Goal: Transaction & Acquisition: Purchase product/service

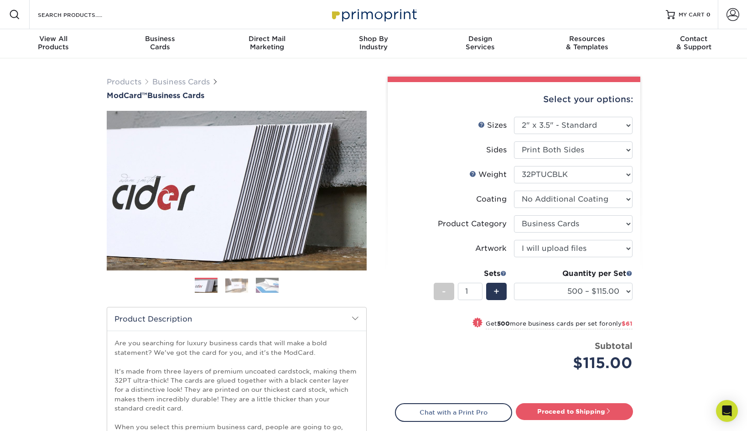
select select "2.00x3.50"
select select "3b5148f1-0588-4f88-a218-97bcfdce65c1"
select select "upload"
click at [570, 412] on link "Proceed to Shipping" at bounding box center [574, 411] width 117 height 16
type input "Set 1"
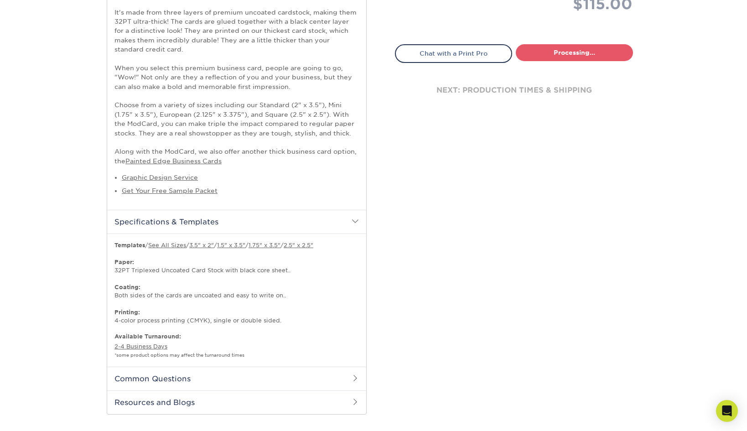
select select "5f593cd4-e965-446d-a983-0d73bfd06503"
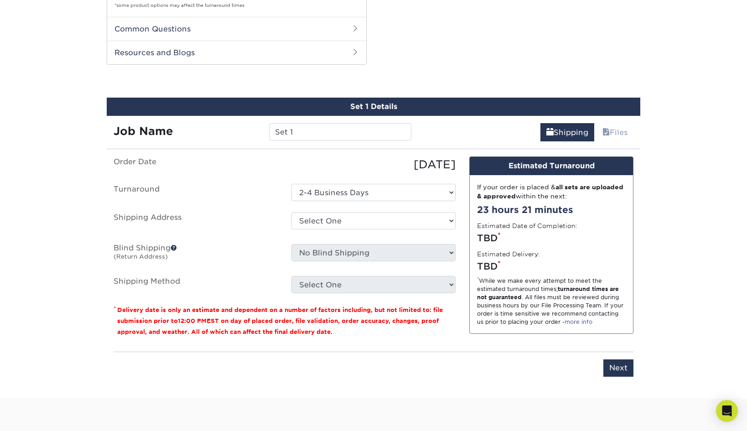
scroll to position [728, 0]
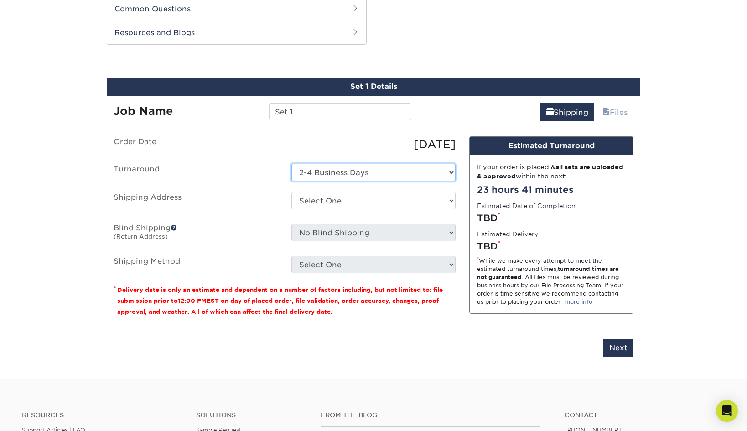
click at [387, 177] on select "Select One 2-4 Business Days" at bounding box center [373, 172] width 164 height 17
click at [291, 164] on select "Select One 2-4 Business Days" at bounding box center [373, 172] width 164 height 17
click at [378, 196] on select "Select One + Add New Address - Login" at bounding box center [373, 200] width 164 height 17
click at [614, 112] on link "Files" at bounding box center [614, 112] width 37 height 18
click at [352, 207] on select "Select One + Add New Address - Login" at bounding box center [373, 200] width 164 height 17
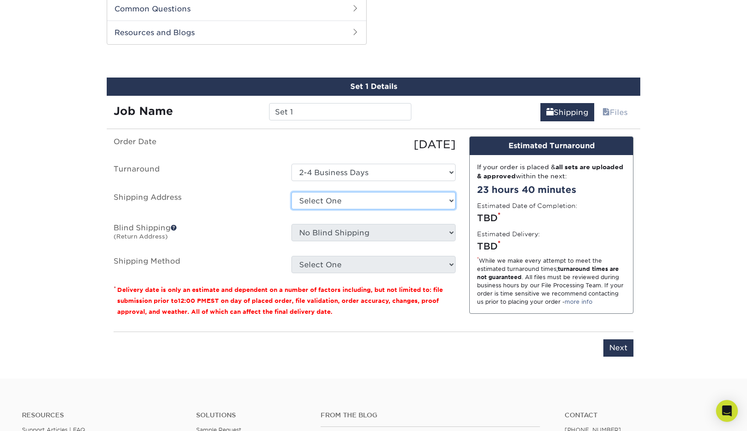
select select "newaddress"
click at [291, 192] on select "Select One + Add New Address - Login" at bounding box center [373, 200] width 164 height 17
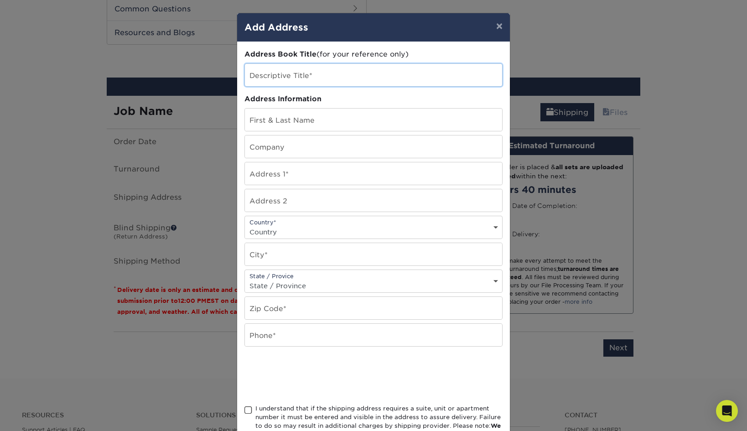
click at [304, 77] on input "text" at bounding box center [373, 75] width 257 height 22
type input "Mark BC"
click at [298, 119] on input "text" at bounding box center [373, 119] width 257 height 22
type input "Berenson Hardware Marketing"
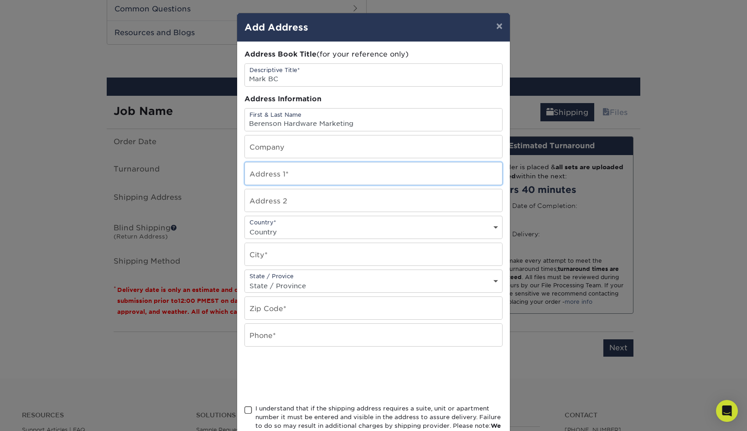
type input "2495 Main Street, Suite 111"
select select "US"
type input "Buffalo"
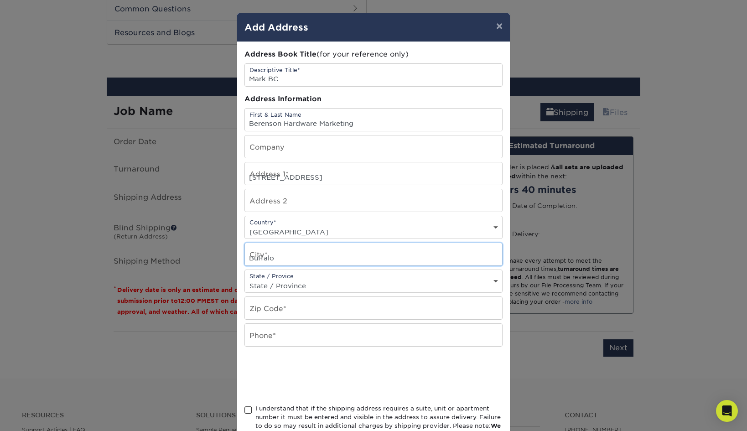
select select "NY"
type input "14214"
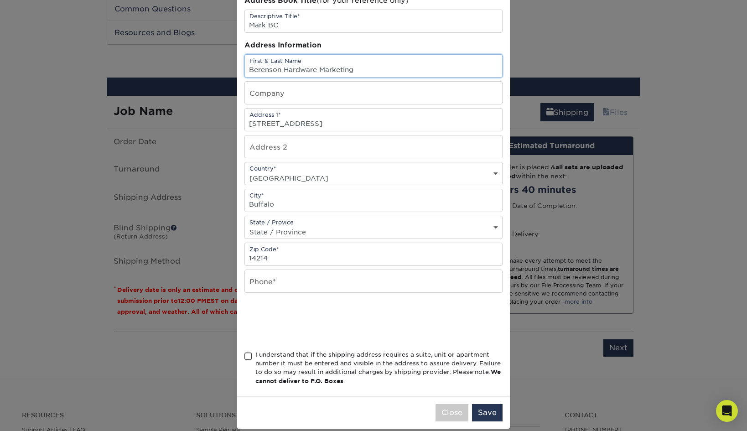
scroll to position [59, 0]
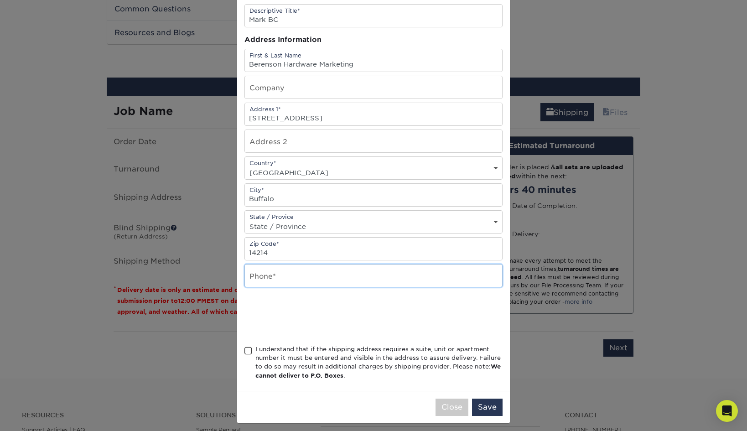
click at [273, 275] on input "text" at bounding box center [373, 275] width 257 height 22
type input "7167049816"
type input "Berenson"
click at [248, 346] on div "I understand that if the shipping address requires a suite, unit or apartment n…" at bounding box center [373, 364] width 258 height 39
click at [247, 352] on span at bounding box center [248, 350] width 8 height 9
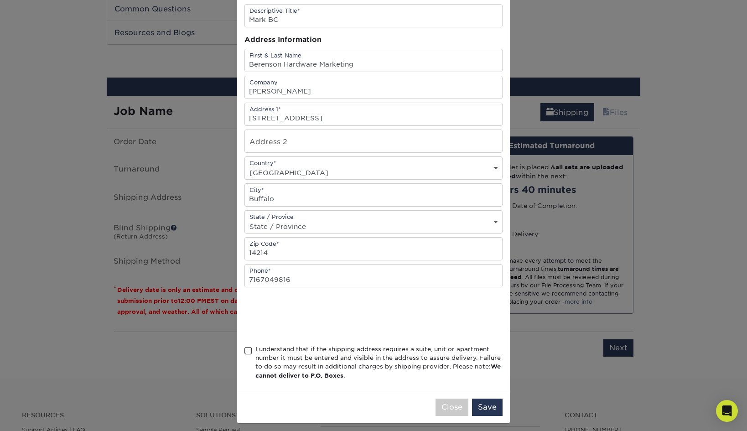
click at [0, 0] on input "I understand that if the shipping address requires a suite, unit or apartment n…" at bounding box center [0, 0] width 0 height 0
click at [482, 403] on button "Save" at bounding box center [487, 406] width 31 height 17
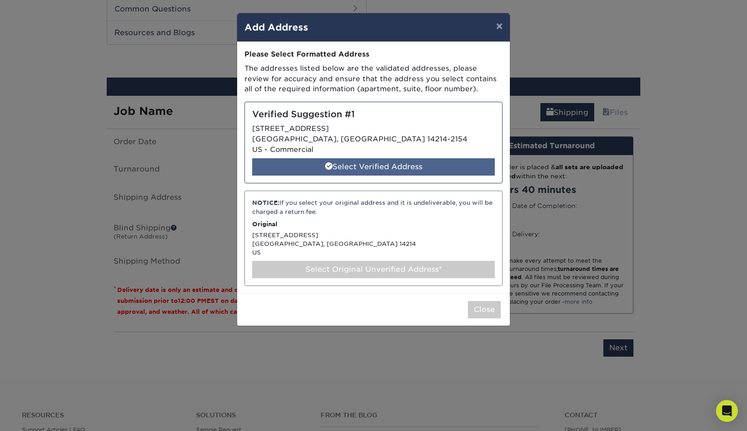
click at [399, 162] on div "Select Verified Address" at bounding box center [373, 166] width 243 height 17
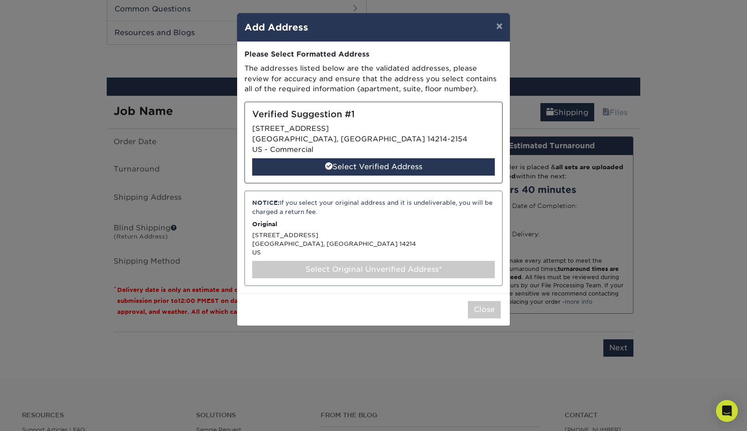
select select "286264"
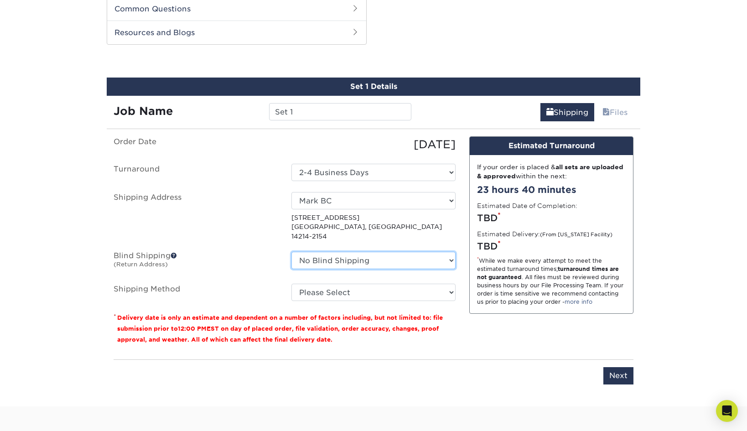
click at [380, 252] on select "No Blind Shipping + Add New Address" at bounding box center [373, 260] width 164 height 17
click at [291, 252] on select "No Blind Shipping + Add New Address" at bounding box center [373, 260] width 164 height 17
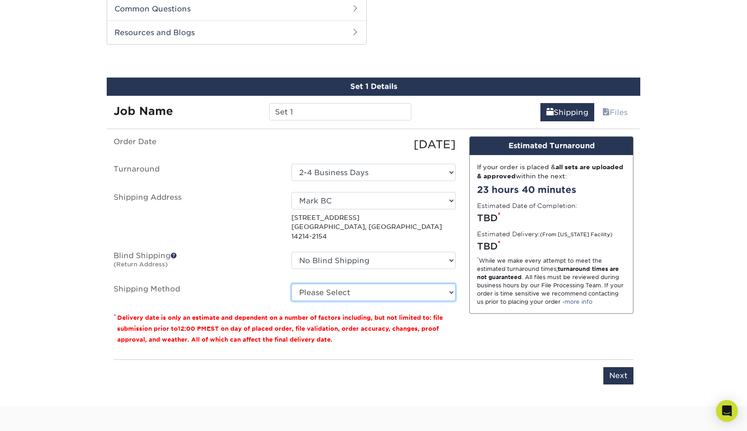
click at [359, 284] on select "Please Select Ground Shipping (+$8.96) 3 Day Shipping Service (+$21.82) 2 Day A…" at bounding box center [373, 292] width 164 height 17
select select "03"
click at [291, 284] on select "Please Select Ground Shipping (+$8.96) 3 Day Shipping Service (+$21.82) 2 Day A…" at bounding box center [373, 292] width 164 height 17
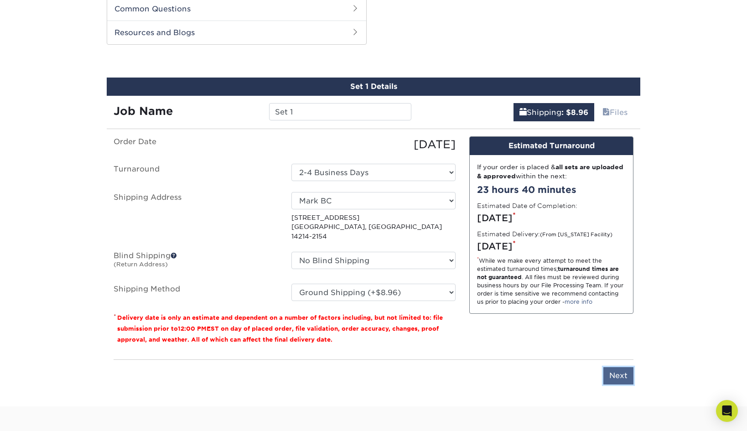
click at [617, 367] on input "Next" at bounding box center [618, 375] width 30 height 17
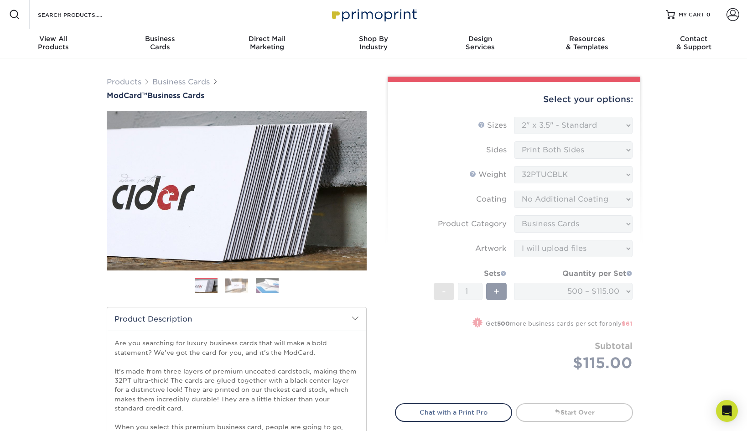
click at [409, 303] on form "Sizes Help Sizes Please Select 1.5" x 3.5" - Mini 1.75" x 3.5" - Mini 2" x 2" -…" at bounding box center [514, 255] width 238 height 276
click at [564, 170] on form "Sizes Help Sizes Please Select 1.5" x 3.5" - Mini 1.75" x 3.5" - Mini 2" x 2" -…" at bounding box center [514, 255] width 238 height 276
drag, startPoint x: 573, startPoint y: 173, endPoint x: 515, endPoint y: 174, distance: 58.4
click at [515, 174] on form "Sizes Help Sizes Please Select 1.5" x 3.5" - Mini 1.75" x 3.5" - Mini 2" x 2" -…" at bounding box center [514, 255] width 238 height 276
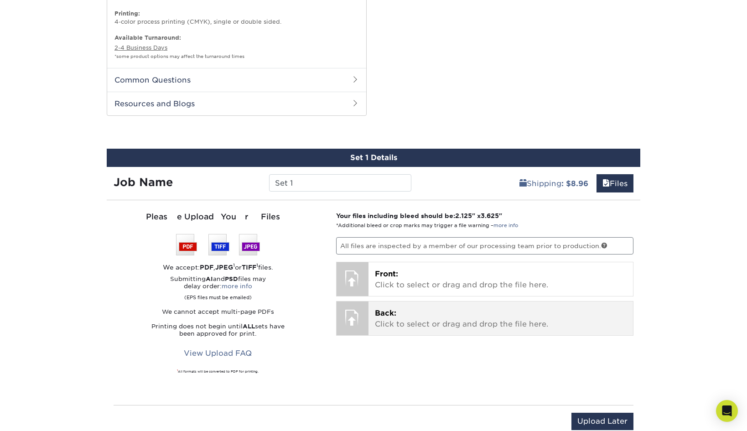
scroll to position [671, 0]
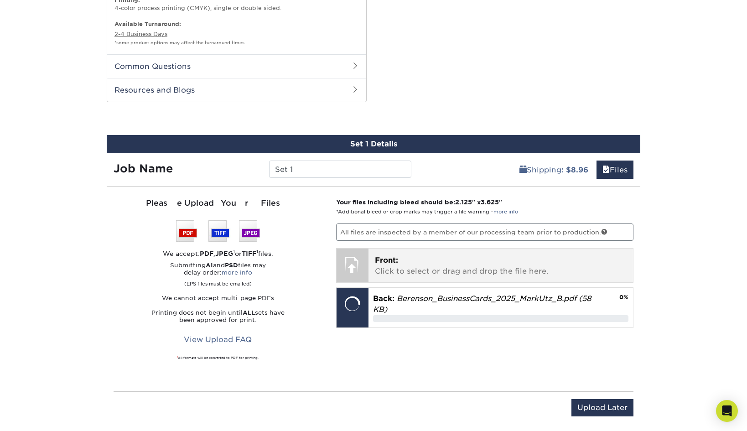
click at [383, 274] on p "Front: Click to select or drag and drop the file here." at bounding box center [501, 266] width 252 height 22
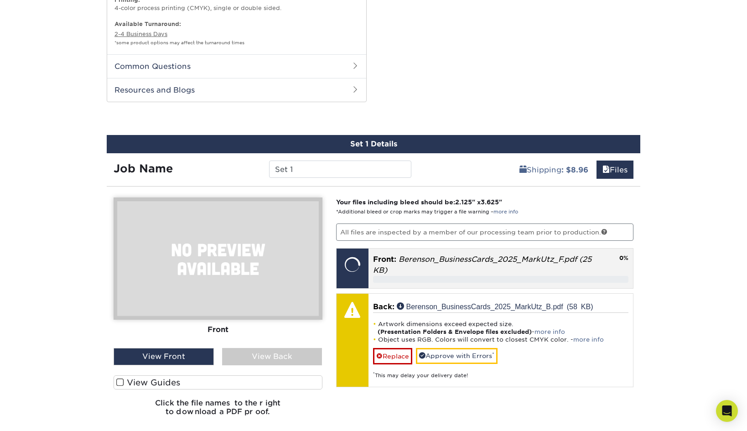
scroll to position [671, 0]
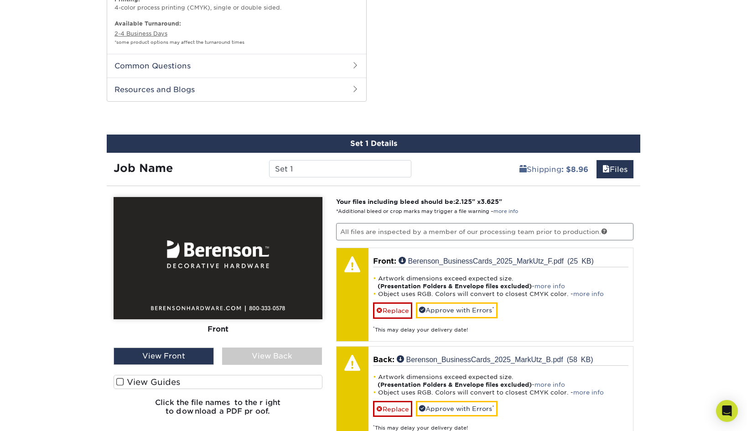
click at [280, 356] on div "View Back" at bounding box center [272, 355] width 100 height 17
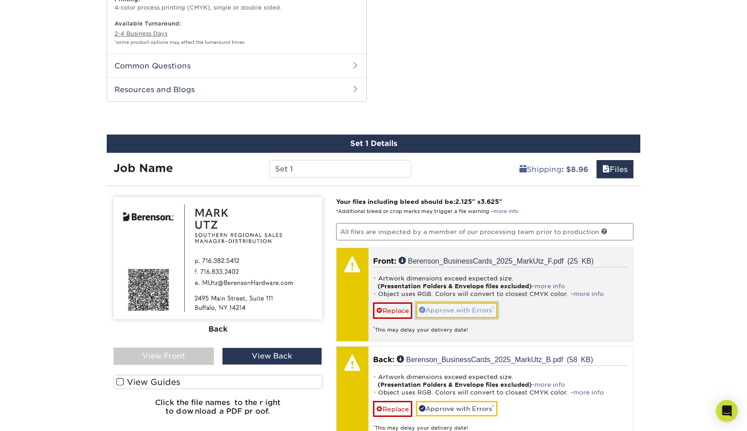
click at [465, 315] on link "Approve with Errors *" at bounding box center [457, 309] width 82 height 15
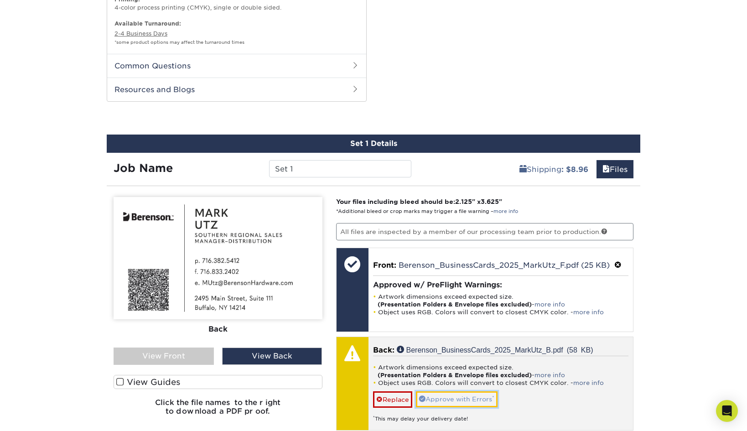
click at [452, 402] on link "Approve with Errors *" at bounding box center [457, 398] width 82 height 15
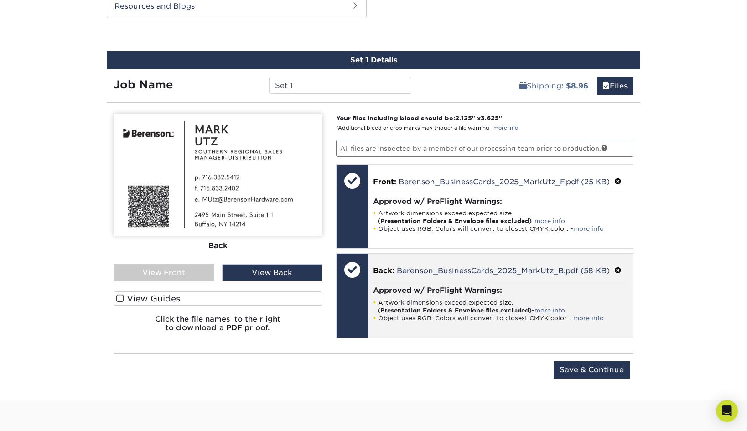
scroll to position [771, 0]
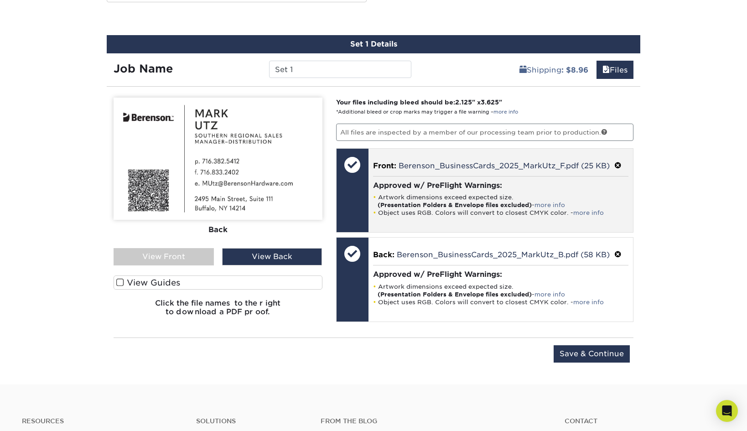
click at [620, 163] on span at bounding box center [617, 165] width 7 height 9
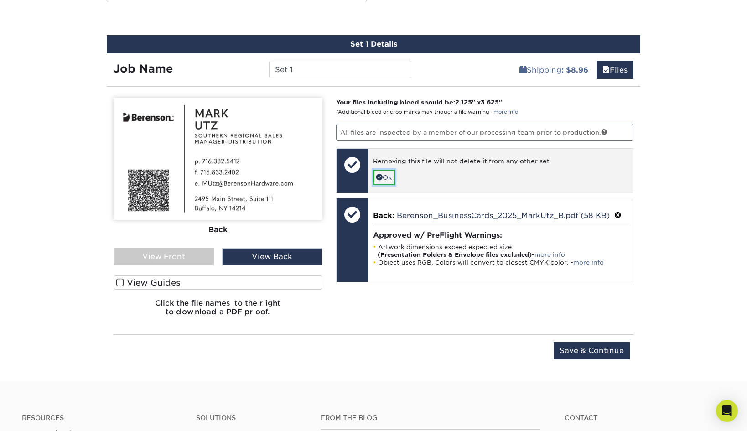
click at [385, 177] on link "Ok" at bounding box center [384, 177] width 22 height 15
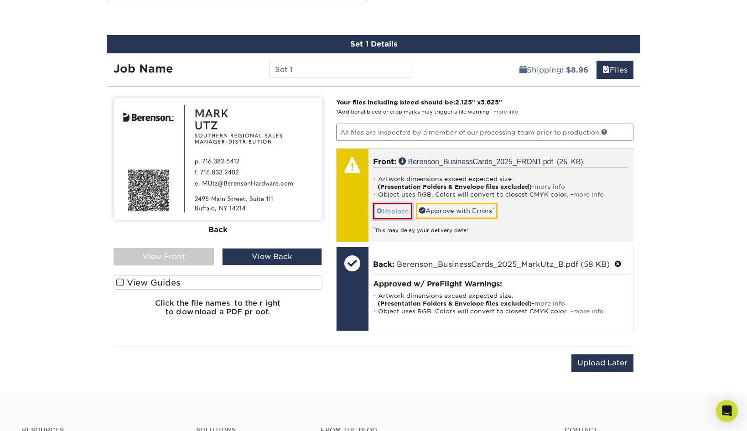
click at [393, 216] on link "Replace" at bounding box center [392, 211] width 39 height 16
click at [456, 209] on link "Approve with Errors *" at bounding box center [457, 210] width 82 height 15
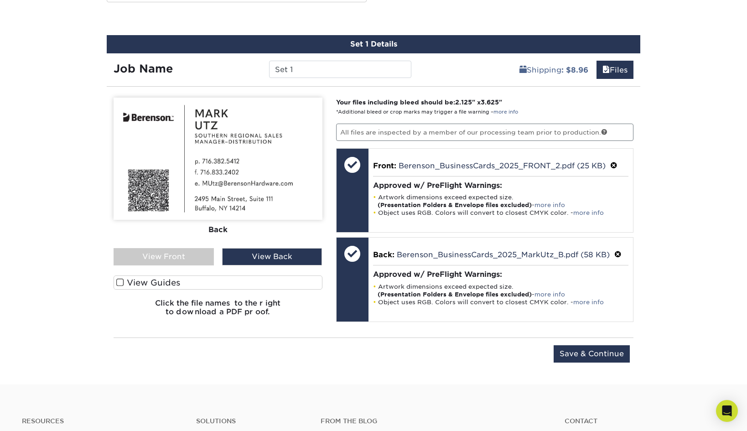
click at [173, 257] on div "View Front" at bounding box center [164, 256] width 100 height 17
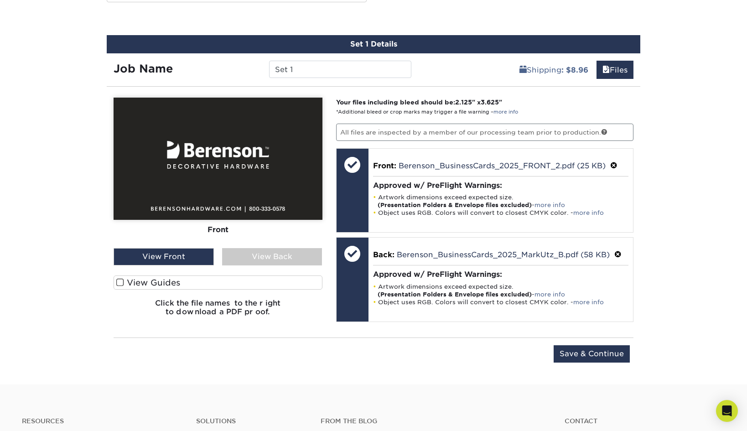
click at [281, 256] on div "View Back" at bounding box center [272, 256] width 100 height 17
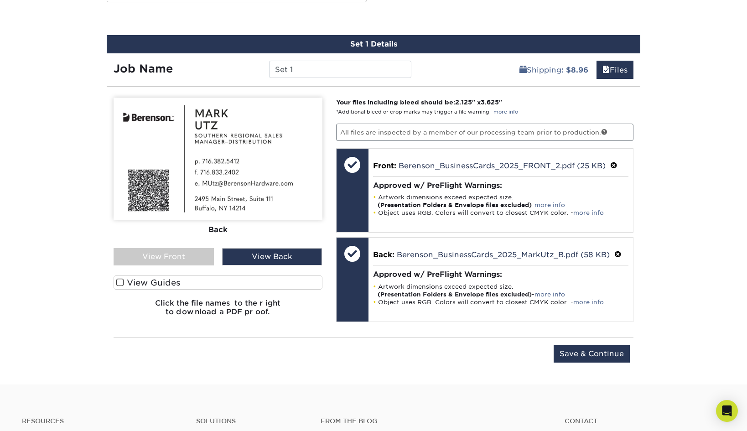
click at [117, 283] on span at bounding box center [120, 282] width 8 height 9
click at [0, 0] on input "View Guides" at bounding box center [0, 0] width 0 height 0
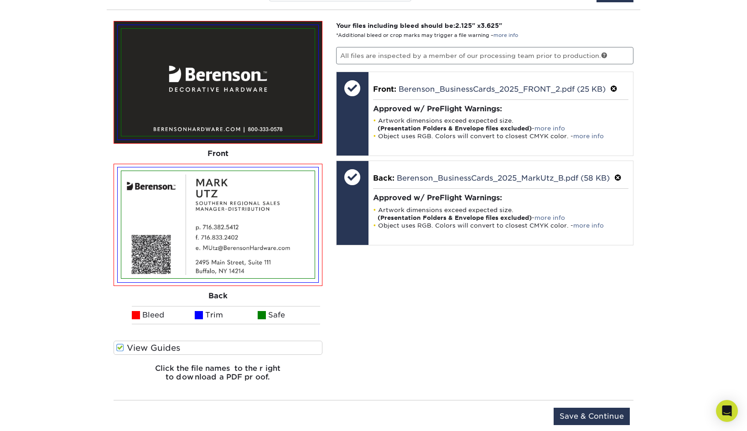
scroll to position [849, 0]
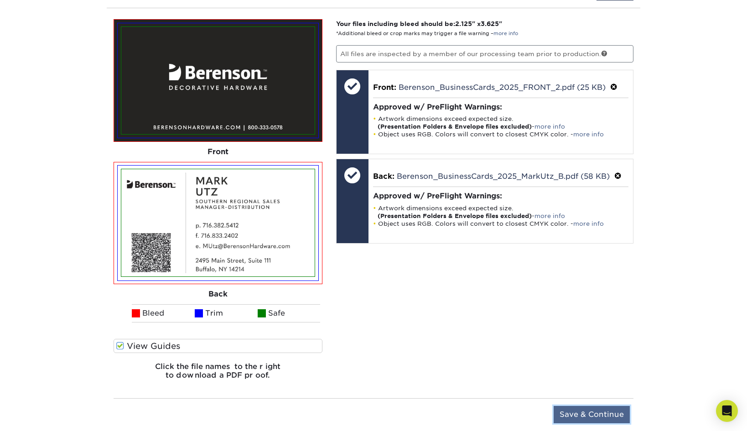
click at [581, 411] on input "Save & Continue" at bounding box center [591, 414] width 76 height 17
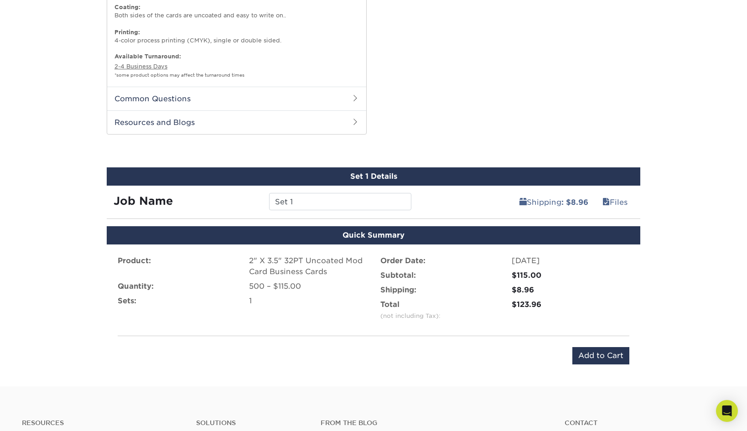
scroll to position [633, 0]
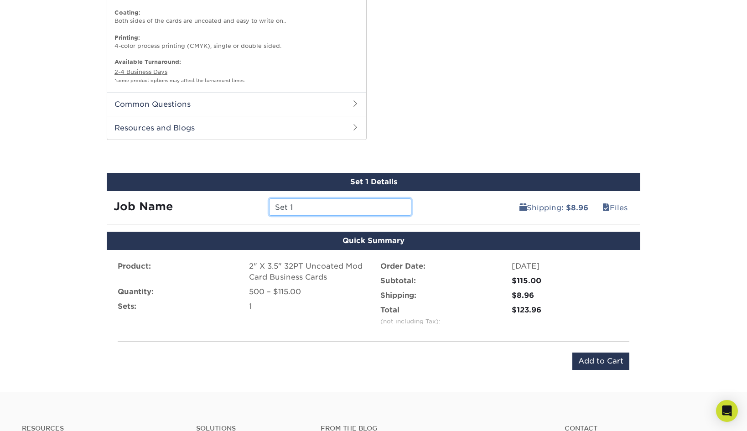
drag, startPoint x: 303, startPoint y: 207, endPoint x: 232, endPoint y: 203, distance: 70.8
click at [232, 203] on div "Job Name Set 1" at bounding box center [262, 206] width 311 height 17
type input "[PERSON_NAME]"
drag, startPoint x: 292, startPoint y: 317, endPoint x: 170, endPoint y: 264, distance: 132.3
click at [290, 316] on div "Product: 2" X 3.5" 32PT Uncoated Mod Card Business Cards Quantity: 500 – $115.0…" at bounding box center [242, 295] width 263 height 69
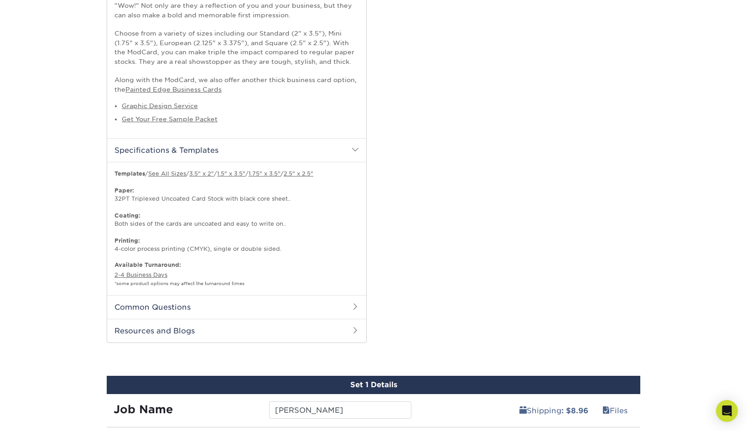
scroll to position [465, 0]
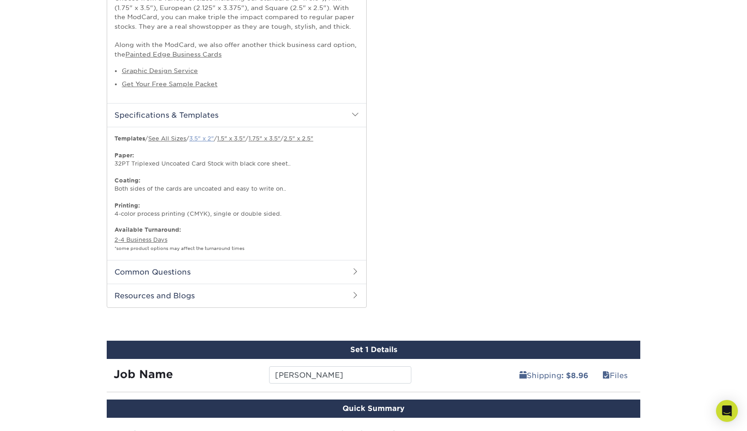
click at [213, 139] on link "3.5" x 2"" at bounding box center [201, 138] width 25 height 7
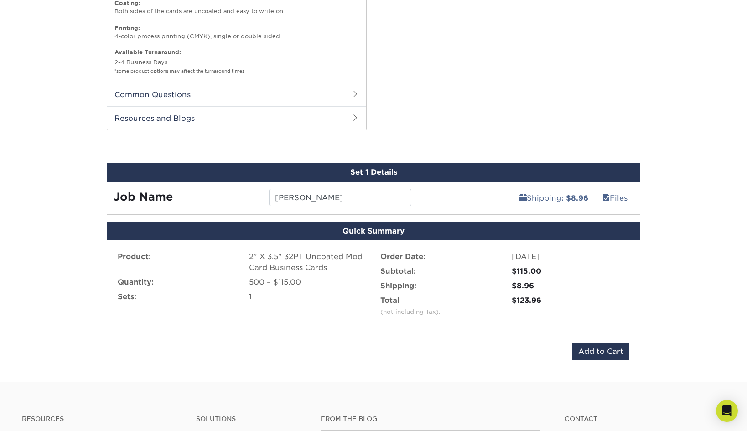
scroll to position [699, 0]
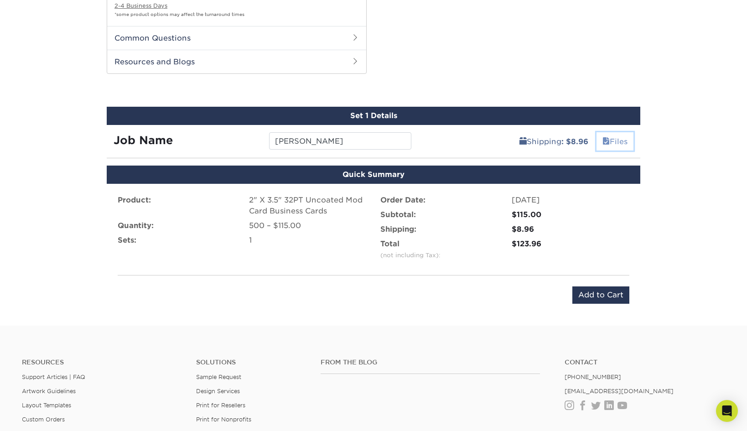
click at [614, 140] on link "Files" at bounding box center [614, 141] width 37 height 18
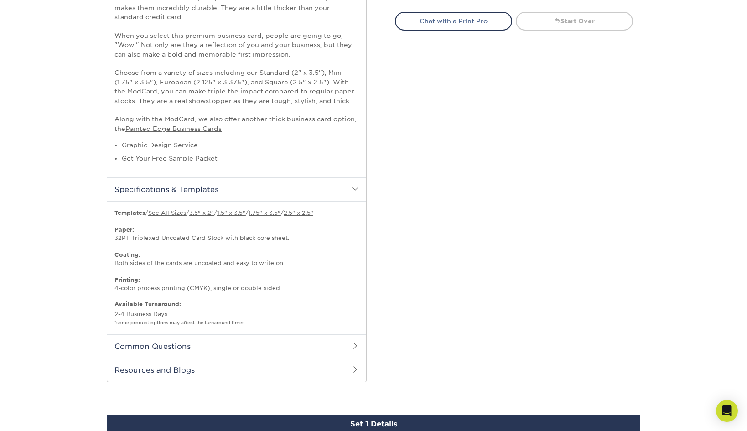
scroll to position [0, 0]
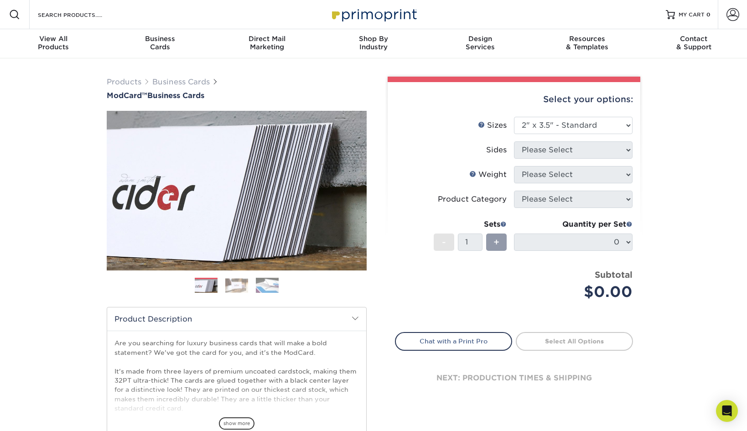
click at [644, 144] on div "Select your options: Sizes Help Sizes Please Select 1.5" x 3.5" - Mini -" at bounding box center [510, 298] width 274 height 443
click at [583, 119] on select "Please Select 1.5" x 3.5" - Mini 1.75" x 3.5" - Mini 2" x 2" - Square 2" x 3" -…" at bounding box center [573, 125] width 119 height 17
select select "2.00x3.00"
click at [514, 117] on select "Please Select 1.5" x 3.5" - Mini 1.75" x 3.5" - Mini 2" x 2" - Square 2" x 3" -…" at bounding box center [573, 125] width 119 height 17
click at [581, 149] on select "Please Select Print Both Sides Print Front Only" at bounding box center [573, 149] width 119 height 17
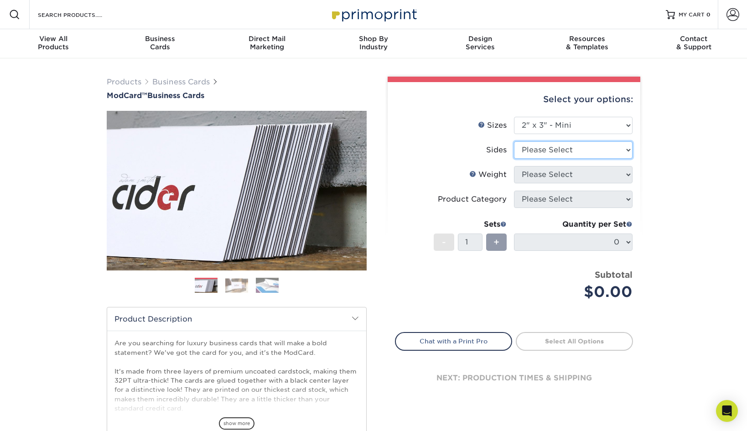
select select "13abbda7-1d64-4f25-8bb2-c179b224825d"
click at [514, 141] on select "Please Select Print Both Sides Print Front Only" at bounding box center [573, 149] width 119 height 17
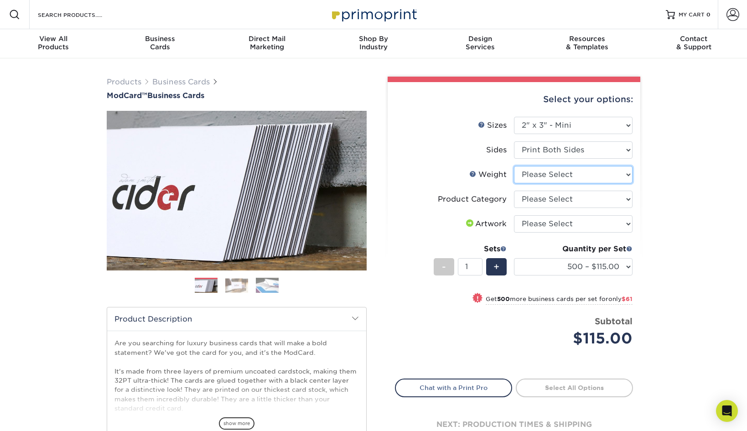
click at [568, 174] on select "Please Select 32PTUCBLK" at bounding box center [573, 174] width 119 height 17
select select "32PTUCBLK"
click at [514, 166] on select "Please Select 32PTUCBLK" at bounding box center [573, 174] width 119 height 17
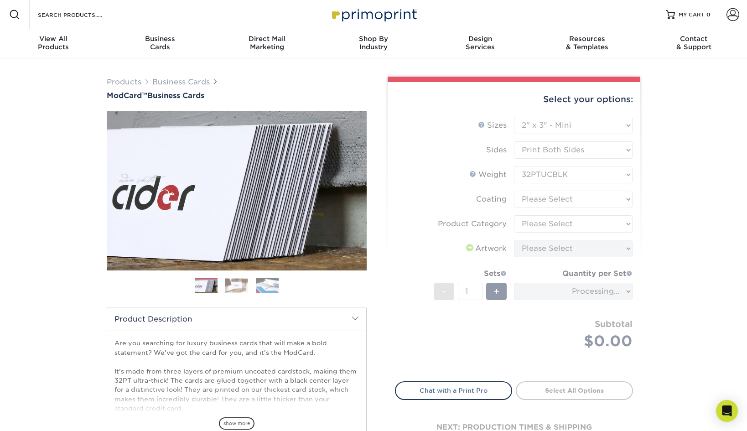
click at [562, 199] on form "Sizes Help Sizes Please Select 1.5" x 3.5" - Mini 1.75" x 3.5" - Mini 2" x 2" -…" at bounding box center [514, 244] width 238 height 254
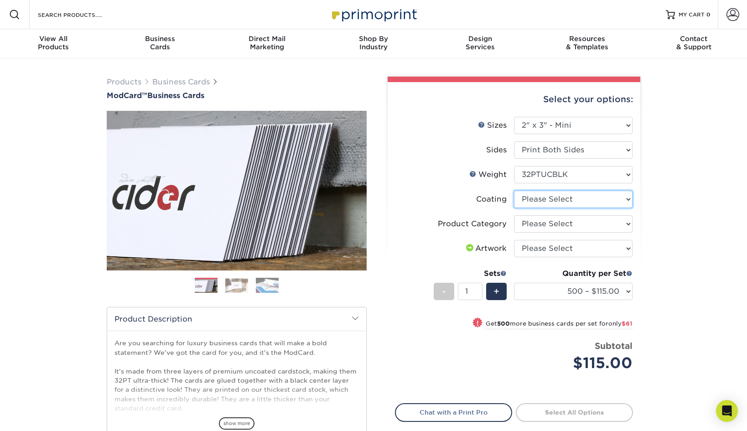
click at [562, 199] on select at bounding box center [573, 199] width 119 height 17
select select "3e7618de-abca-4bda-9f97-8b9129e913d8"
click at [514, 191] on select at bounding box center [573, 199] width 119 height 17
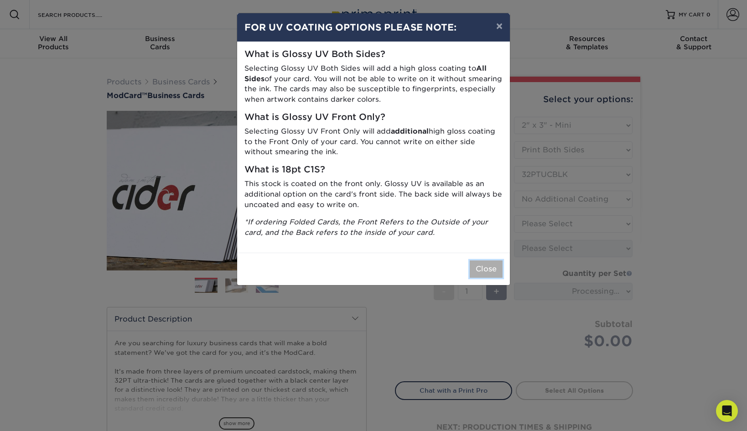
click at [484, 267] on button "Close" at bounding box center [486, 268] width 33 height 17
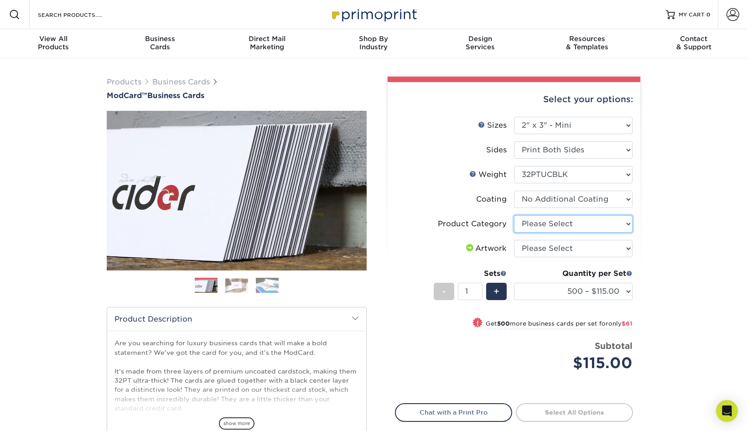
click at [549, 225] on select "Please Select Business Cards" at bounding box center [573, 223] width 119 height 17
select select "3b5148f1-0588-4f88-a218-97bcfdce65c1"
click at [514, 215] on select "Please Select Business Cards" at bounding box center [573, 223] width 119 height 17
click at [545, 248] on select "Please Select I will upload files I need a design - $100" at bounding box center [573, 248] width 119 height 17
select select "upload"
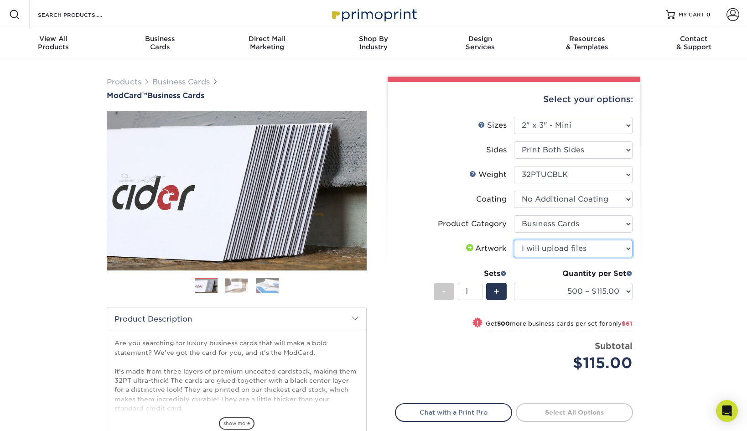
click at [514, 240] on select "Please Select I will upload files I need a design - $100" at bounding box center [573, 248] width 119 height 17
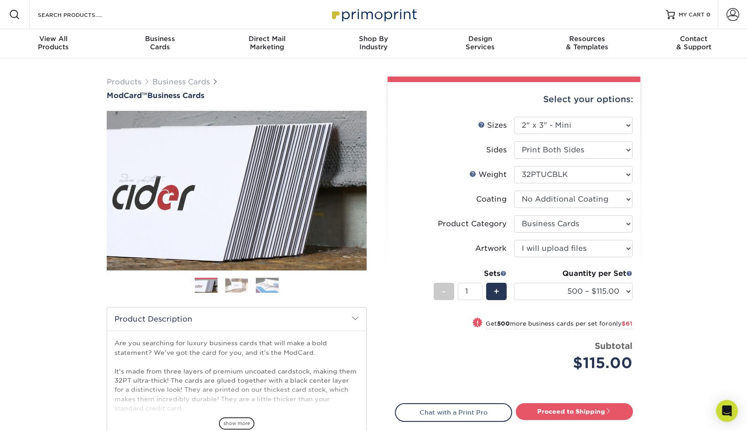
click at [666, 306] on div "Products Business Cards ModCard™ Business Cards Previous Next" at bounding box center [373, 301] width 747 height 487
